Goal: Find specific page/section: Find specific page/section

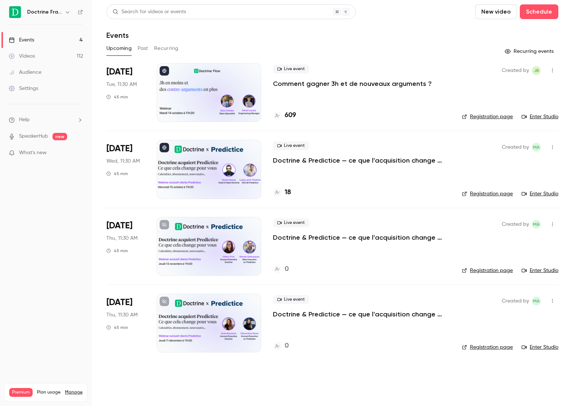
click at [43, 207] on nav "Doctrine France Events 4 Videos 112 Audience Settings Help SpeakerHub new What'…" at bounding box center [46, 203] width 92 height 406
click at [310, 83] on p "Comment gagner 3h et de nouveaux arguments ?" at bounding box center [352, 83] width 159 height 9
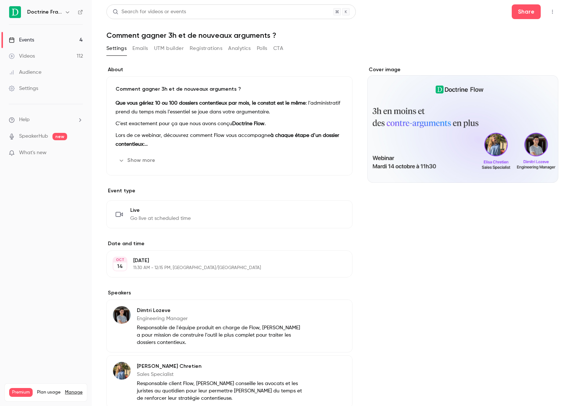
click at [166, 49] on button "UTM builder" at bounding box center [169, 49] width 30 height 12
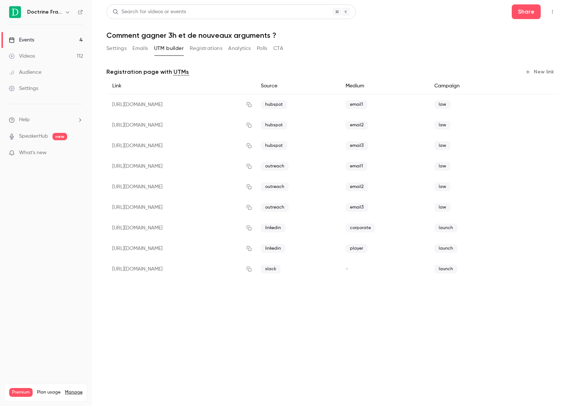
click at [196, 50] on button "Registrations" at bounding box center [206, 49] width 33 height 12
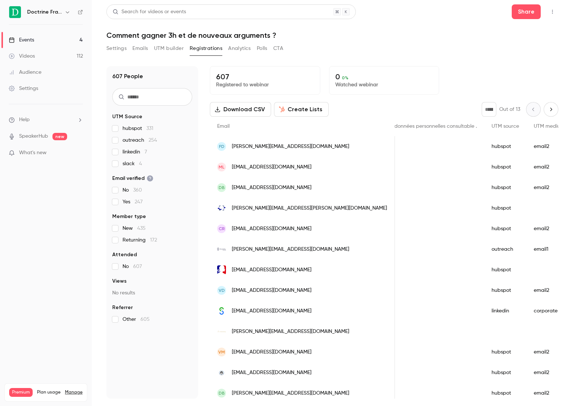
click at [47, 38] on link "Events 4" at bounding box center [46, 40] width 92 height 16
